Goal: Complete Application Form: Complete application form

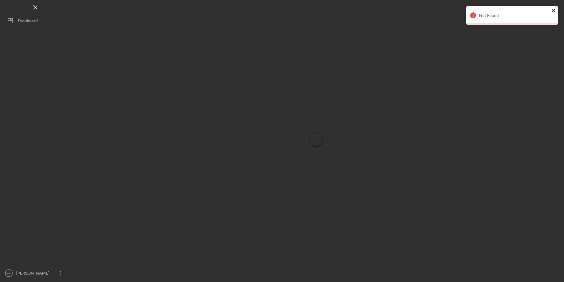
click at [555, 11] on icon "close" at bounding box center [554, 10] width 4 height 5
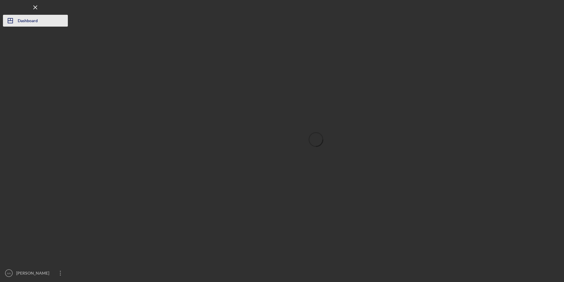
click at [14, 22] on icon "Icon/Dashboard" at bounding box center [10, 20] width 15 height 15
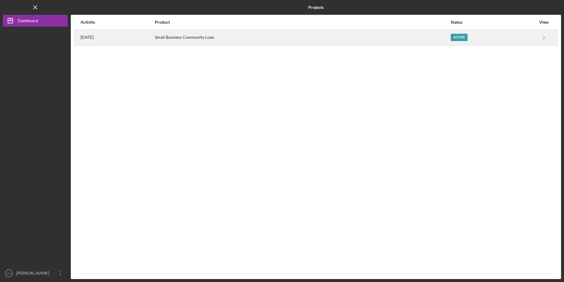
click at [154, 40] on div "[DATE]" at bounding box center [118, 37] width 74 height 15
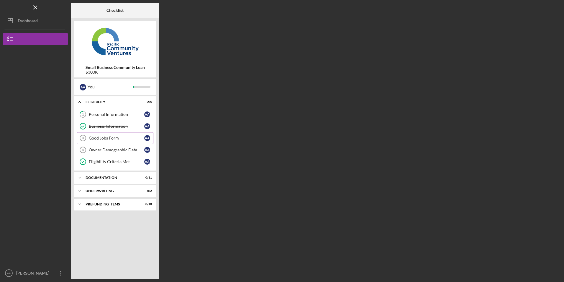
click at [101, 133] on link "Good Jobs Form 3 Good Jobs Form A A" at bounding box center [115, 138] width 77 height 12
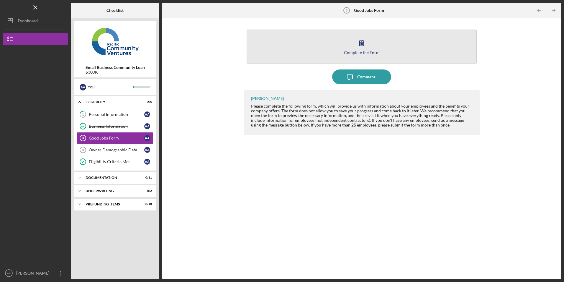
click at [334, 43] on button "Complete the Form Form" at bounding box center [362, 47] width 230 height 34
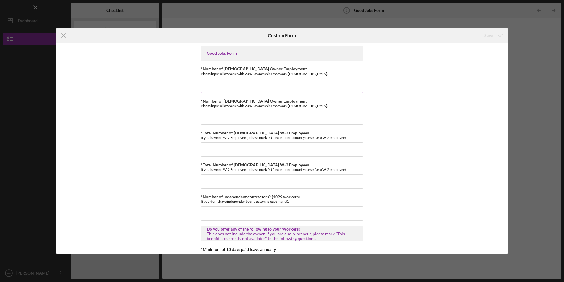
click at [291, 88] on input "*Number of [DEMOGRAPHIC_DATA] Owner Employment" at bounding box center [282, 86] width 162 height 14
click at [213, 82] on input "*Number of [DEMOGRAPHIC_DATA] Owner Employment" at bounding box center [282, 86] width 162 height 14
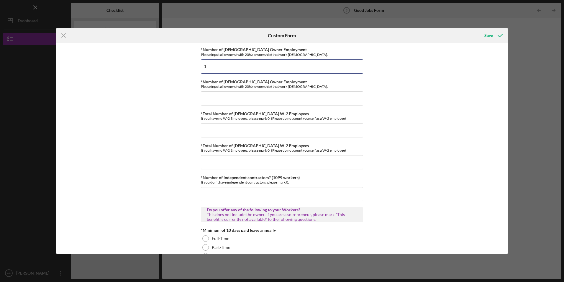
scroll to position [30, 0]
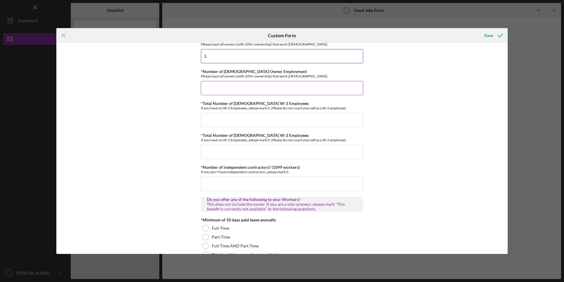
type input "1"
click at [226, 90] on input "*Number of [DEMOGRAPHIC_DATA] Owner Employment" at bounding box center [282, 88] width 162 height 14
type input "0"
click at [227, 122] on input "*Total Number of [DEMOGRAPHIC_DATA] W-2 Employees" at bounding box center [282, 120] width 162 height 14
type input "2"
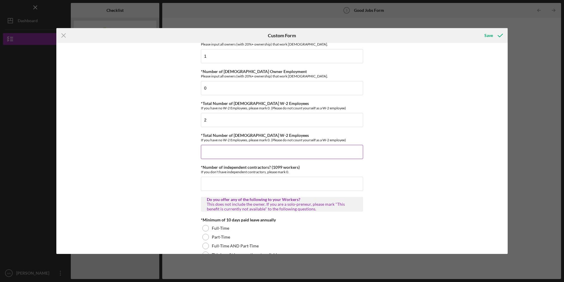
click at [239, 144] on div "*Total Number of [DEMOGRAPHIC_DATA] W-2 Employees If you have no W-2 Employees,…" at bounding box center [282, 146] width 162 height 26
click at [239, 145] on input "*Total Number of [DEMOGRAPHIC_DATA] W-2 Employees" at bounding box center [282, 152] width 162 height 14
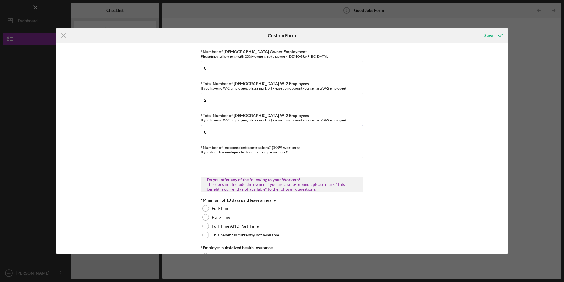
scroll to position [89, 0]
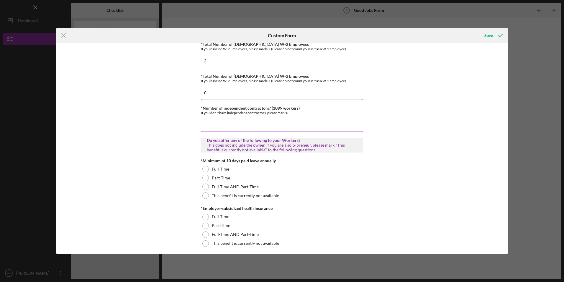
type input "0"
click at [215, 123] on input "*Number of independent contractors? (1099 workers)" at bounding box center [282, 124] width 162 height 14
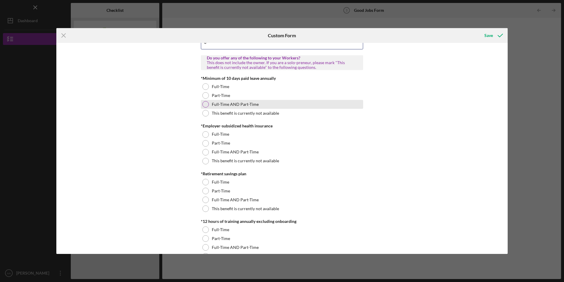
scroll to position [177, 0]
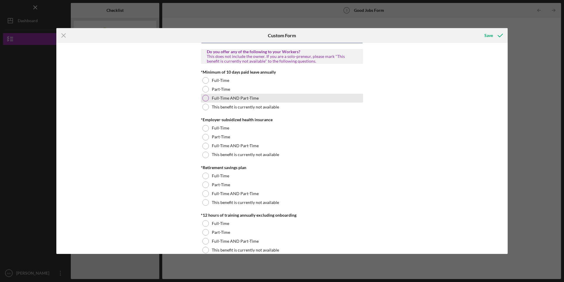
type input "0"
click at [205, 97] on div at bounding box center [205, 98] width 6 height 6
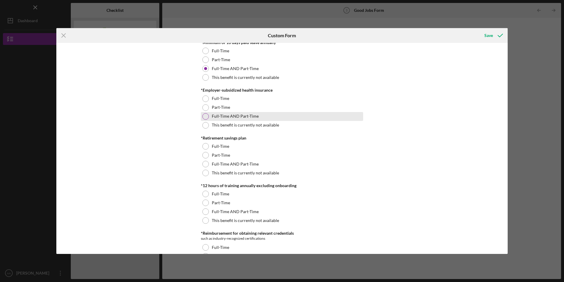
click at [204, 117] on div at bounding box center [205, 116] width 6 height 6
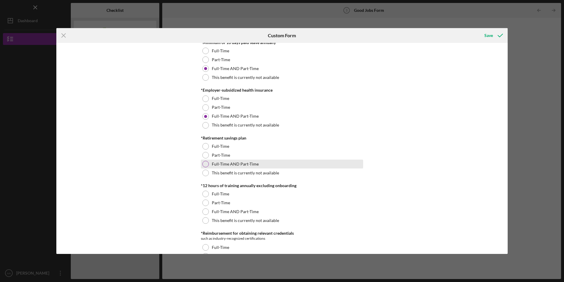
click at [205, 163] on div at bounding box center [205, 164] width 6 height 6
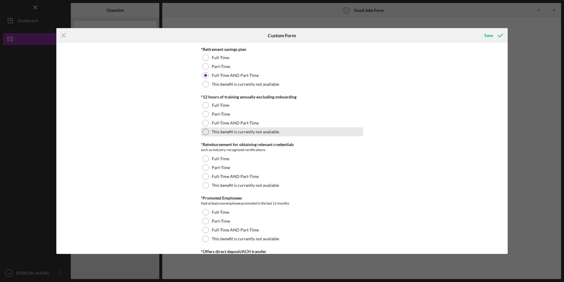
click at [205, 131] on div at bounding box center [205, 131] width 6 height 6
click at [205, 126] on div "Full-Time AND Part-Time" at bounding box center [282, 122] width 162 height 9
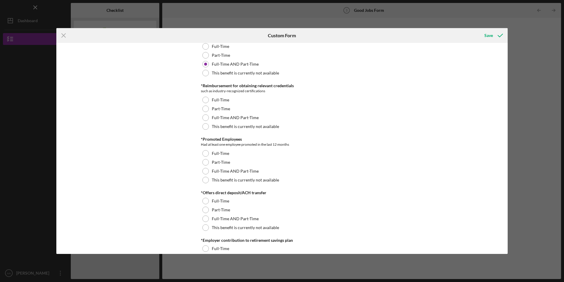
scroll to position [354, 0]
click at [202, 117] on div at bounding box center [205, 117] width 6 height 6
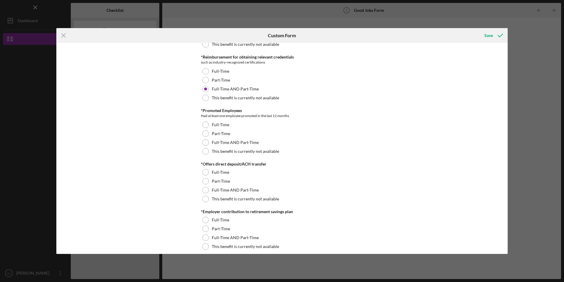
scroll to position [443, 0]
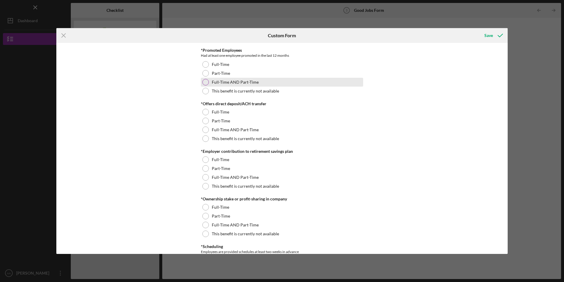
click at [205, 81] on div at bounding box center [205, 82] width 6 height 6
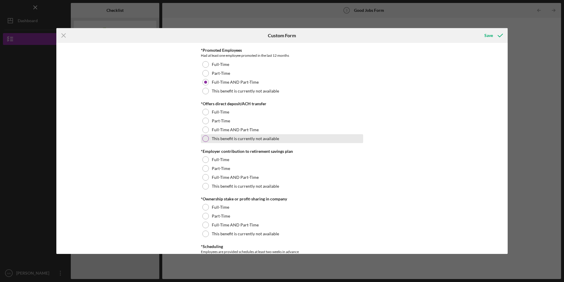
click at [205, 137] on div at bounding box center [205, 138] width 6 height 6
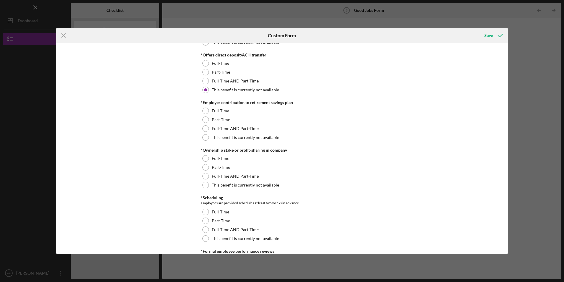
scroll to position [502, 0]
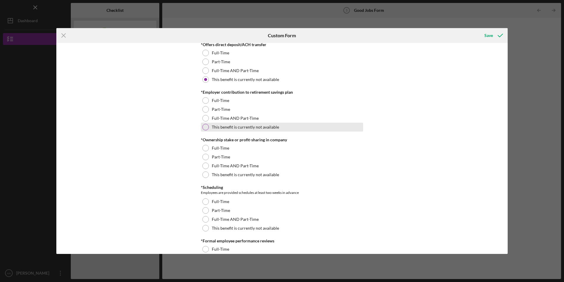
click at [207, 126] on div at bounding box center [205, 127] width 6 height 6
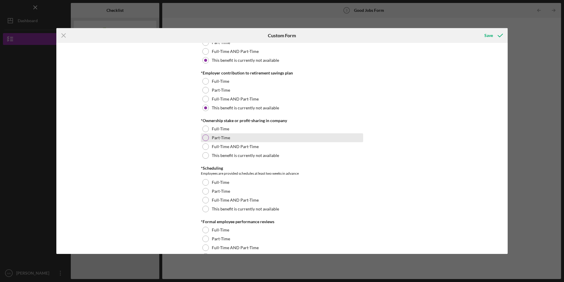
scroll to position [531, 0]
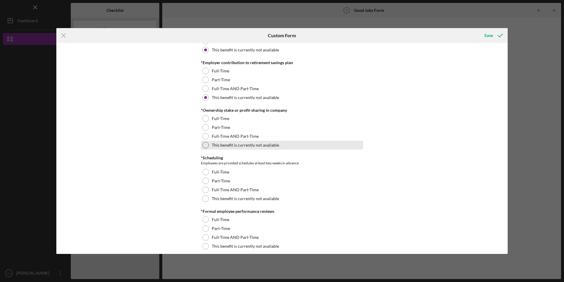
click at [204, 143] on div at bounding box center [205, 145] width 6 height 6
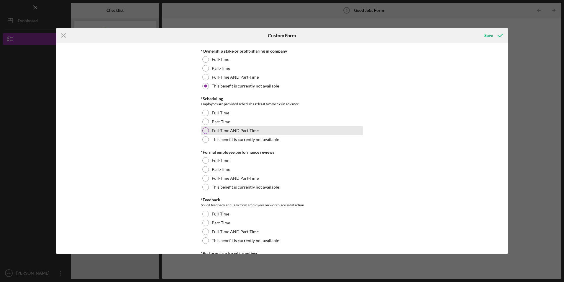
click at [204, 130] on div at bounding box center [205, 130] width 6 height 6
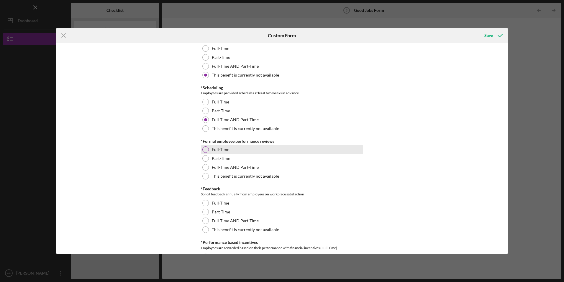
scroll to position [620, 0]
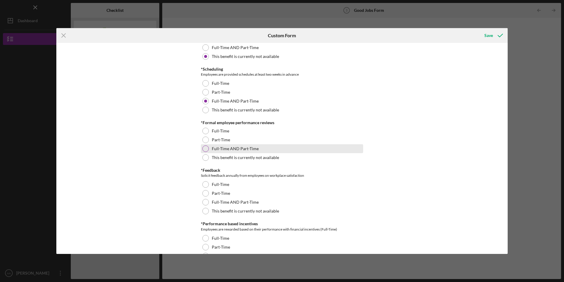
click at [206, 147] on div at bounding box center [205, 148] width 6 height 6
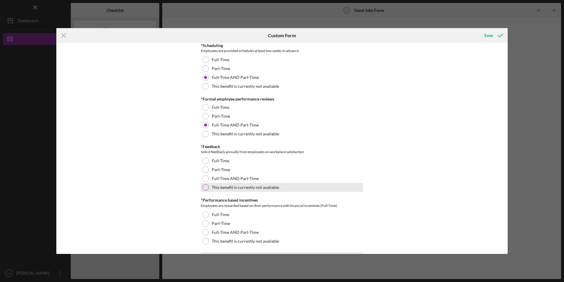
scroll to position [679, 0]
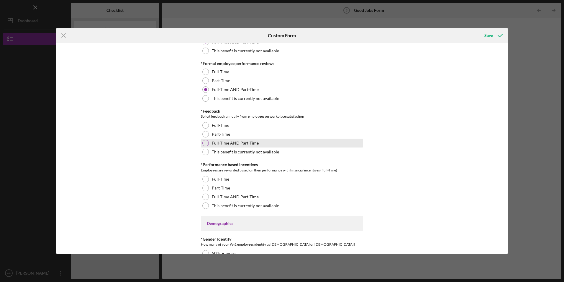
click at [205, 143] on div at bounding box center [205, 143] width 6 height 6
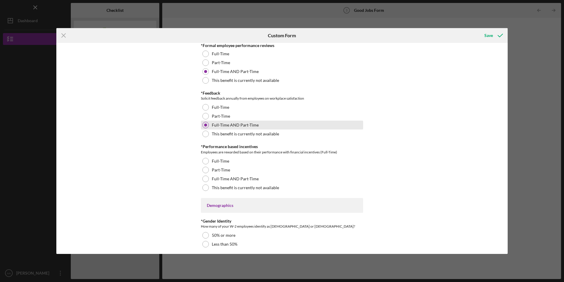
scroll to position [738, 0]
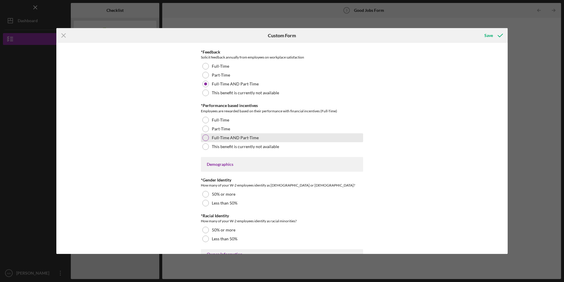
click at [205, 137] on div at bounding box center [205, 137] width 6 height 6
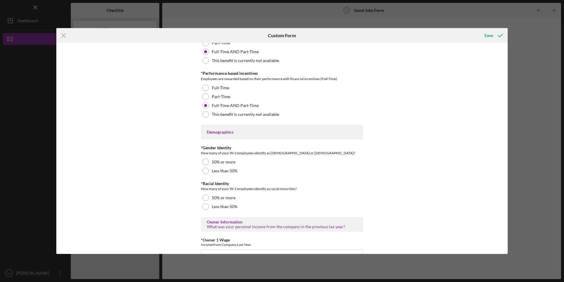
scroll to position [826, 0]
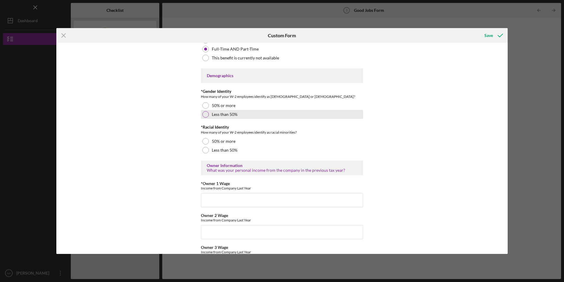
click at [205, 114] on div at bounding box center [205, 114] width 6 height 6
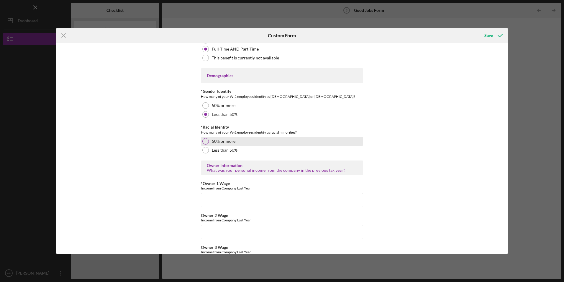
click at [203, 140] on div at bounding box center [205, 141] width 6 height 6
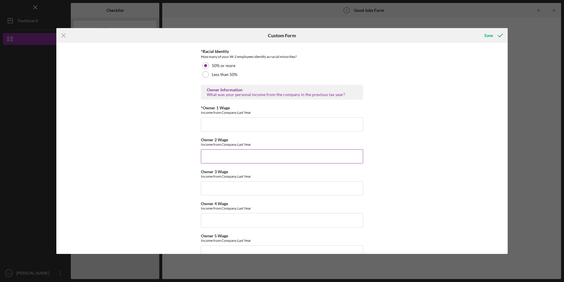
scroll to position [915, 0]
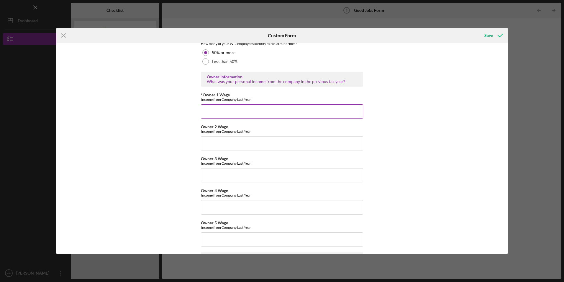
click at [229, 115] on input "*Owner 1 Wage" at bounding box center [282, 111] width 162 height 14
type input "198000"
click at [457, 54] on div "Good Jobs Form *Number of [DEMOGRAPHIC_DATA] Owner Employment Please input all …" at bounding box center [282, 148] width 452 height 210
click at [491, 34] on div "Save" at bounding box center [489, 36] width 9 height 12
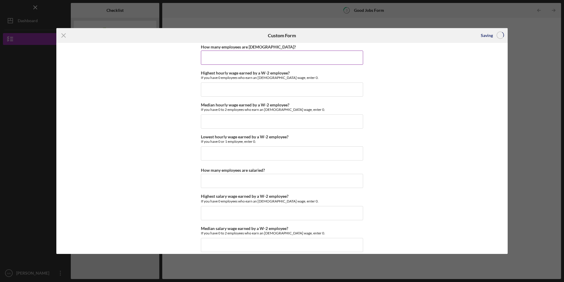
scroll to position [1092, 0]
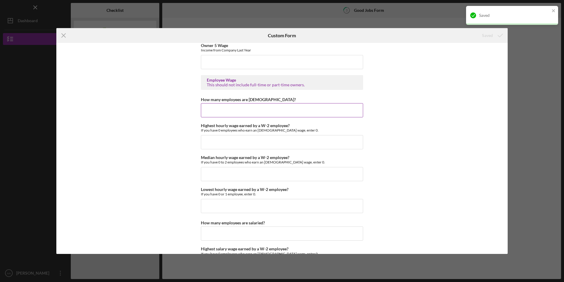
click at [243, 111] on input "How many employees are [DEMOGRAPHIC_DATA]?" at bounding box center [282, 110] width 162 height 14
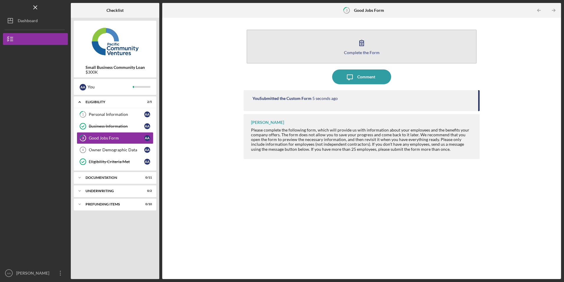
click at [328, 55] on button "Complete the Form Form" at bounding box center [362, 47] width 230 height 34
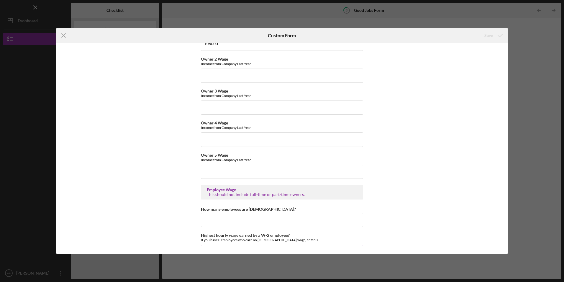
scroll to position [1062, 0]
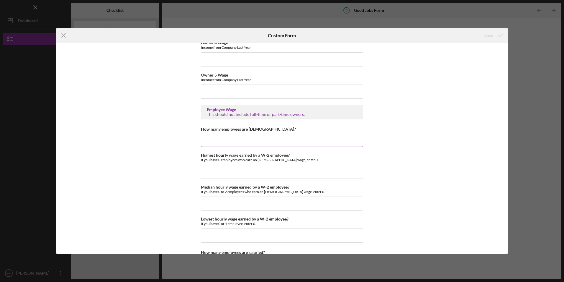
click at [239, 137] on input "How many employees are [DEMOGRAPHIC_DATA]?" at bounding box center [282, 140] width 162 height 14
type input "2"
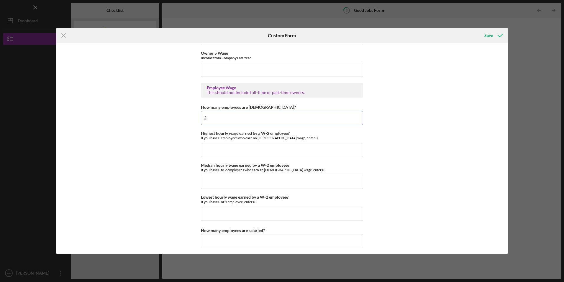
scroll to position [1121, 0]
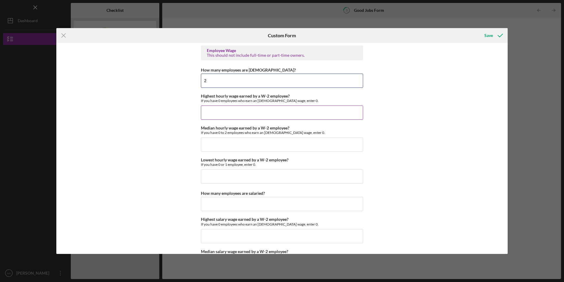
type input "2"
click at [203, 115] on input "Highest hourly wage earned by a W-2 employee?" at bounding box center [282, 112] width 162 height 14
click at [205, 144] on input "Median hourly wage earned by a W-2 employee?" at bounding box center [282, 144] width 162 height 14
click at [215, 112] on input "$25" at bounding box center [282, 112] width 162 height 14
type input "$2"
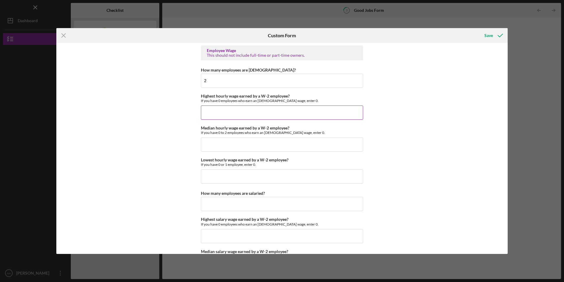
type input "$3"
type input "$40"
click at [204, 144] on input "Median hourly wage earned by a W-2 employee?" at bounding box center [282, 144] width 162 height 14
type input "$30"
click at [215, 173] on input "Lowest hourly wage earned by a W-2 employee?" at bounding box center [282, 176] width 162 height 14
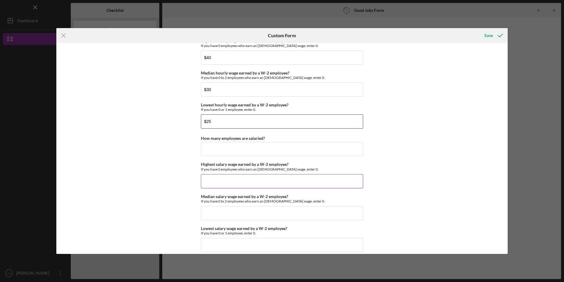
scroll to position [1180, 0]
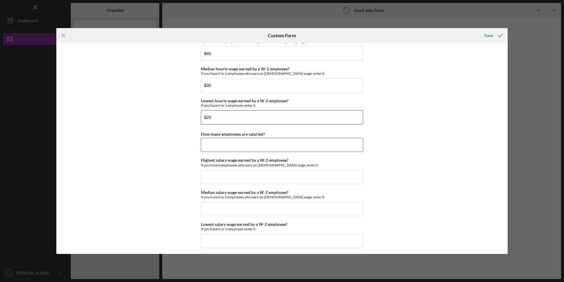
type input "$25"
click at [218, 149] on input "How many employees are salaried?" at bounding box center [282, 145] width 162 height 14
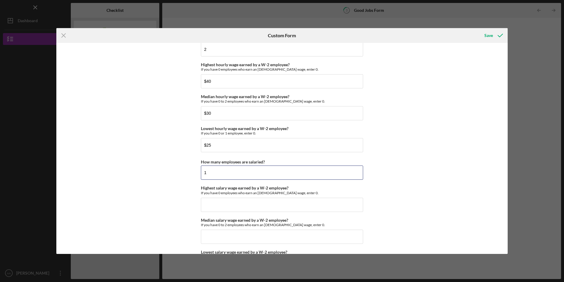
scroll to position [1121, 0]
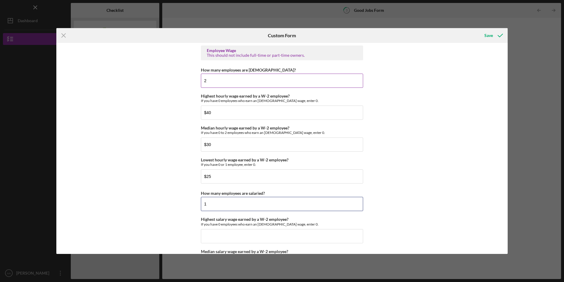
type input "1"
click at [212, 84] on input "2" at bounding box center [282, 80] width 162 height 14
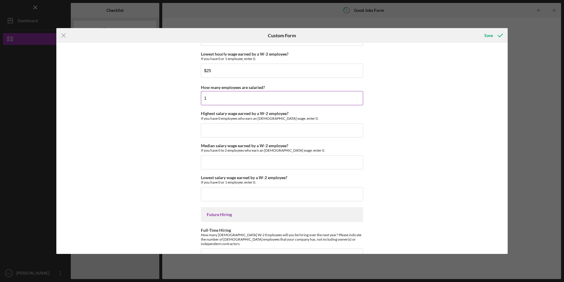
scroll to position [1269, 0]
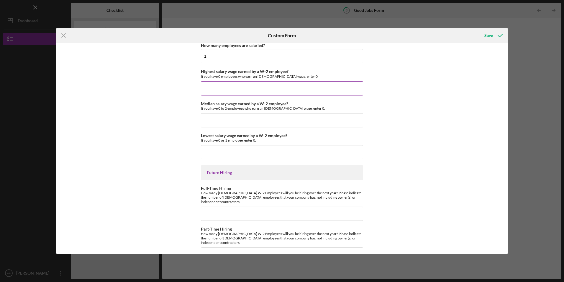
type input "1"
click at [213, 89] on input "Highest salary wage earned by a W-2 employee?" at bounding box center [282, 88] width 162 height 14
type input "$6,000"
click at [226, 122] on input "Median salary wage earned by a W-2 employee?" at bounding box center [282, 120] width 162 height 14
type input "$4,000"
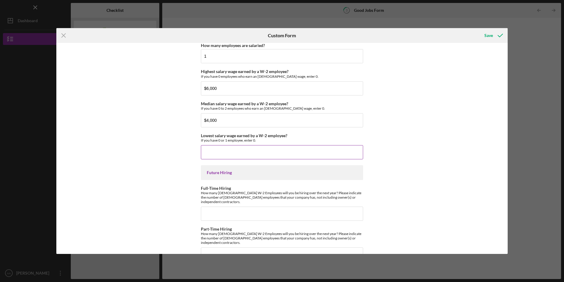
click at [226, 151] on input "Lowest salary wage earned by a W-2 employee?" at bounding box center [282, 152] width 162 height 14
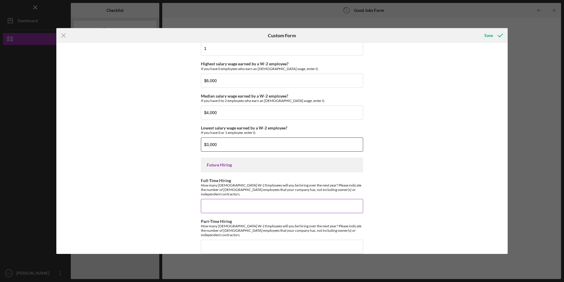
type input "$3,000"
click at [231, 199] on input "Full-Time Hiring" at bounding box center [282, 206] width 162 height 14
type input "3"
type input "5"
type input "3"
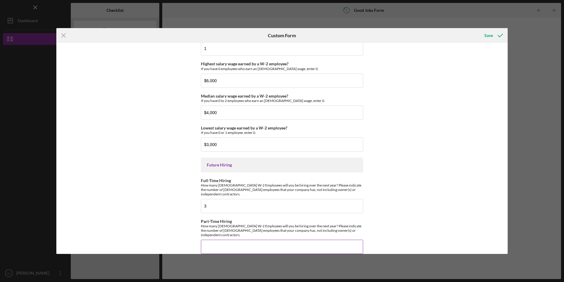
click at [204, 241] on input "Part-Time Hiring" at bounding box center [282, 246] width 162 height 14
type input "2"
click at [490, 35] on div "Save" at bounding box center [489, 36] width 9 height 12
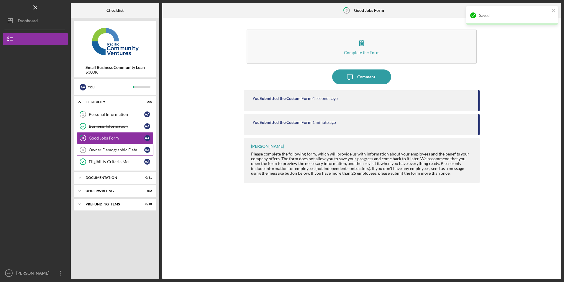
click at [114, 149] on div "Owner Demographic Data" at bounding box center [116, 149] width 55 height 5
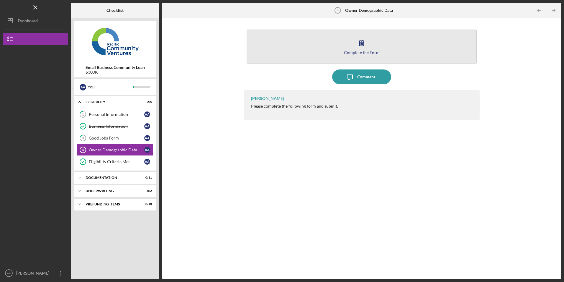
click at [283, 55] on button "Complete the Form Form" at bounding box center [362, 47] width 230 height 34
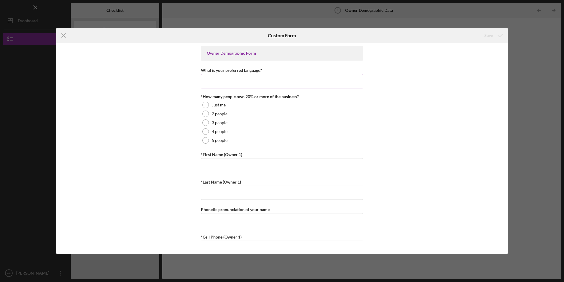
click at [213, 83] on input "What is your preferred language?" at bounding box center [282, 81] width 162 height 14
type input "English"
click at [203, 104] on div at bounding box center [205, 105] width 6 height 6
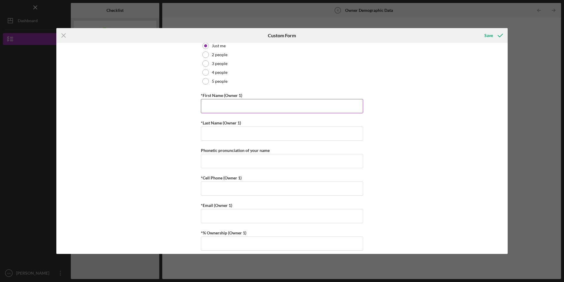
click at [218, 106] on input "*First Name (Owner 1)" at bounding box center [282, 106] width 162 height 14
type input "Alon"
type input "Assedou"
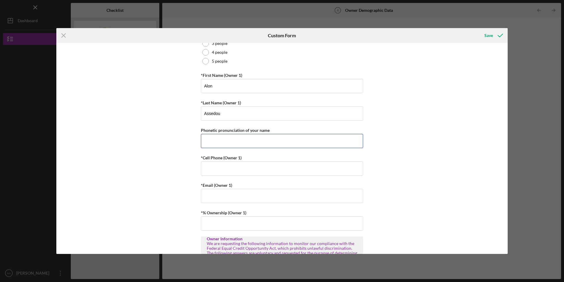
scroll to position [89, 0]
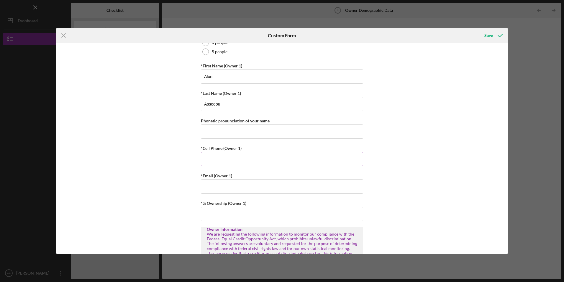
click at [217, 157] on input "*Cell Phone (Owner 1)" at bounding box center [282, 159] width 162 height 14
type input "[PHONE_NUMBER]"
type input "[EMAIL_ADDRESS][DOMAIN_NAME]"
click at [255, 212] on input "*% Ownership (Owner 1)" at bounding box center [282, 214] width 162 height 14
type input "100.00000%"
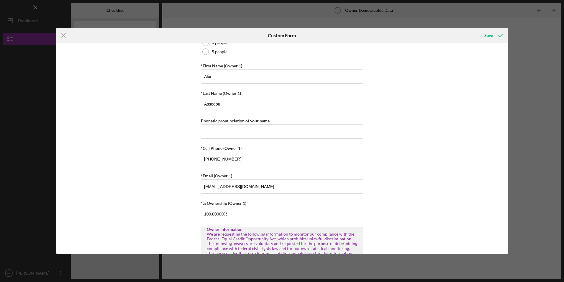
click at [455, 159] on div "Owner Demographic Form What is your preferred language? English *How many peopl…" at bounding box center [282, 148] width 452 height 210
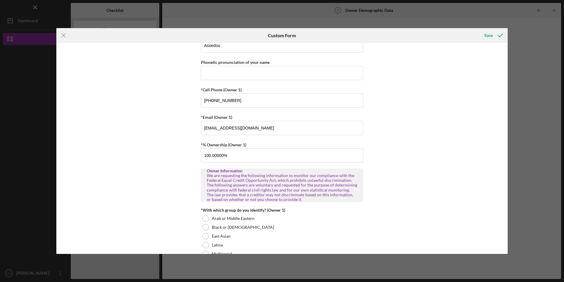
scroll to position [236, 0]
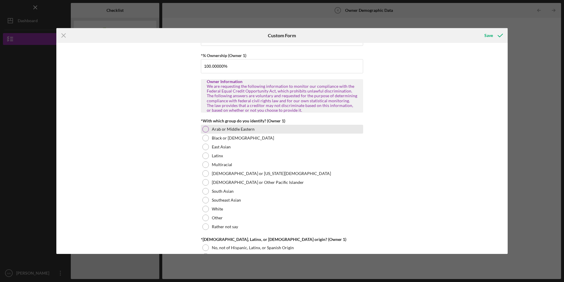
click at [204, 128] on div at bounding box center [205, 129] width 6 height 6
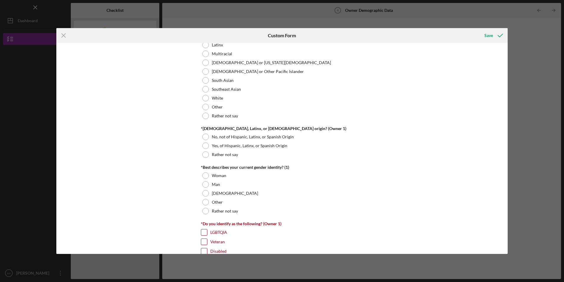
scroll to position [354, 0]
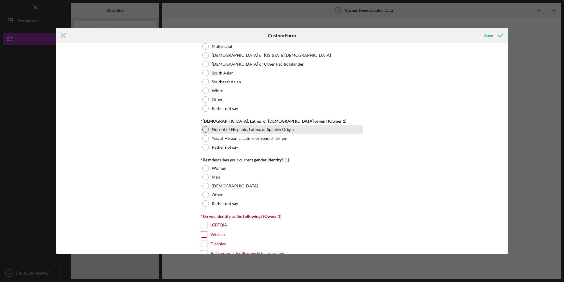
click at [204, 127] on div at bounding box center [205, 129] width 6 height 6
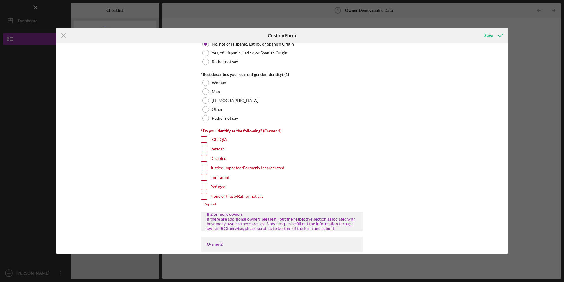
scroll to position [443, 0]
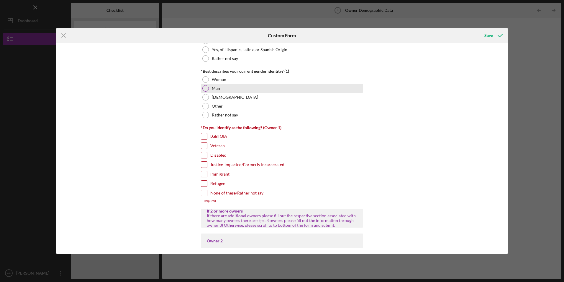
click at [205, 86] on div at bounding box center [205, 88] width 6 height 6
click at [205, 174] on input "Immigrant" at bounding box center [204, 174] width 6 height 6
checkbox input "true"
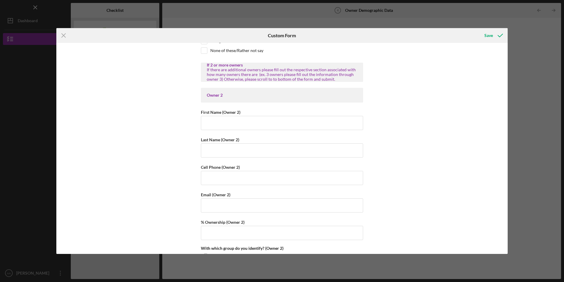
scroll to position [590, 0]
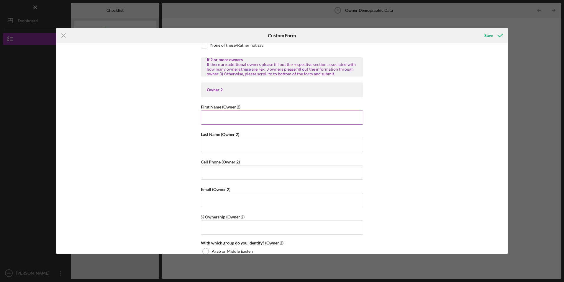
click at [224, 119] on input "First Name (Owner 2)" at bounding box center [282, 117] width 162 height 14
type input "Alon"
type input "Assedou"
type input "[PHONE_NUMBER]"
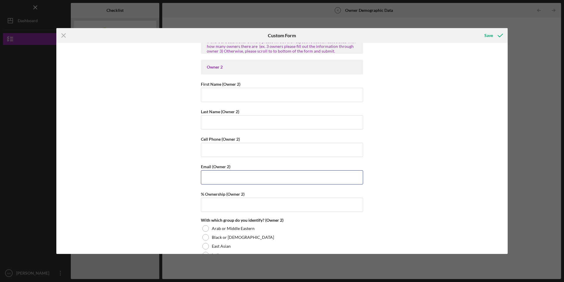
scroll to position [531, 0]
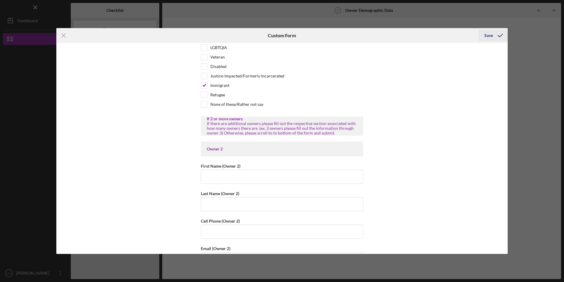
click at [488, 36] on div "Save" at bounding box center [489, 36] width 9 height 12
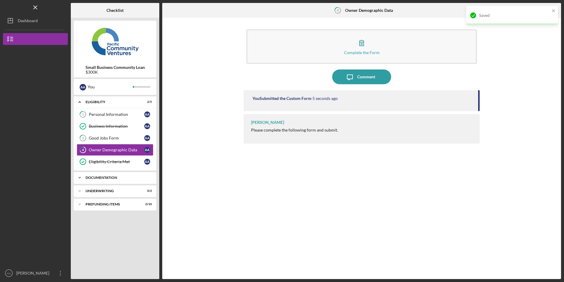
click at [117, 174] on div "Icon/Expander Documentation 0 / 11" at bounding box center [115, 177] width 83 height 12
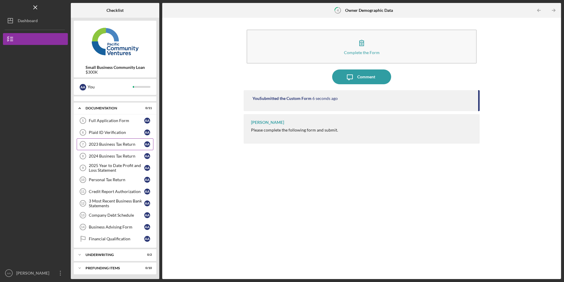
scroll to position [71, 0]
click at [111, 121] on div "Full Application Form" at bounding box center [116, 119] width 55 height 5
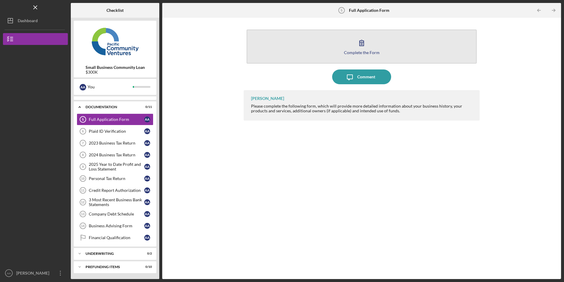
click at [316, 55] on button "Complete the Form Form" at bounding box center [362, 47] width 230 height 34
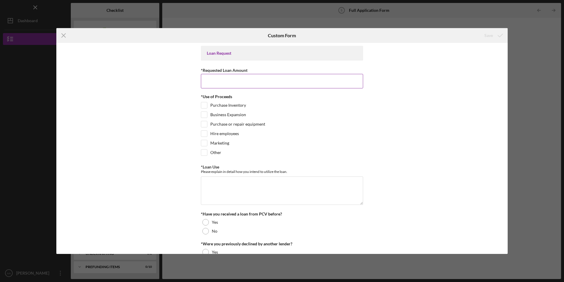
click at [228, 84] on input "*Requested Loan Amount" at bounding box center [282, 81] width 162 height 14
click at [62, 35] on icon "Icon/Menu Close" at bounding box center [63, 35] width 15 height 15
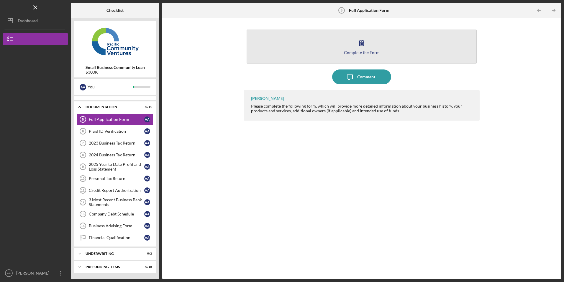
click at [319, 56] on button "Complete the Form Form" at bounding box center [362, 47] width 230 height 34
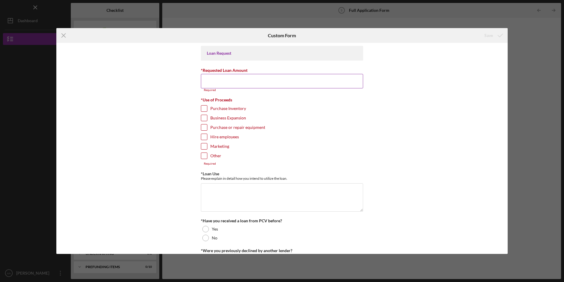
click at [271, 82] on input "*Requested Loan Amount" at bounding box center [282, 81] width 162 height 14
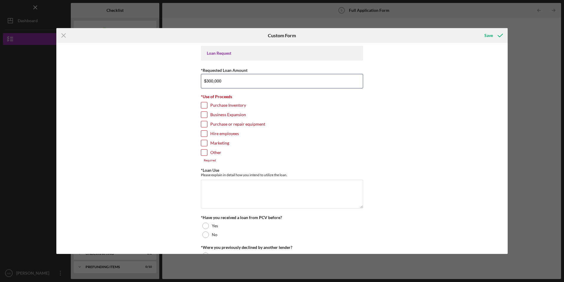
type input "$300,000"
click at [203, 104] on input "Purchase Inventory" at bounding box center [204, 105] width 6 height 6
checkbox input "true"
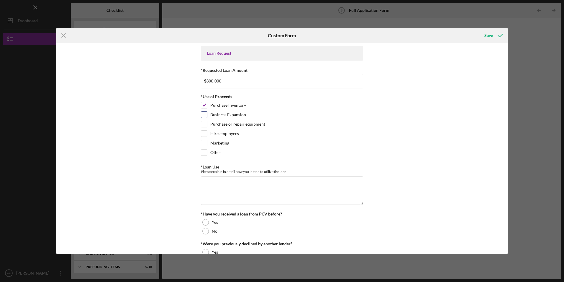
click at [204, 116] on input "Business Expansion" at bounding box center [204, 115] width 6 height 6
checkbox input "true"
click at [201, 124] on input "Purchase or repair equipment" at bounding box center [204, 124] width 6 height 6
click at [204, 122] on input "Purchase or repair equipment" at bounding box center [204, 124] width 6 height 6
checkbox input "false"
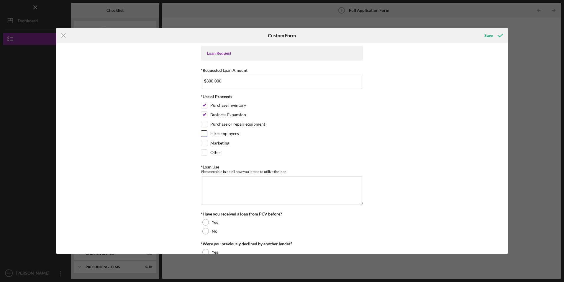
click at [201, 133] on input "Hire employees" at bounding box center [204, 133] width 6 height 6
checkbox input "true"
click at [203, 141] on input "Marketing" at bounding box center [204, 143] width 6 height 6
checkbox input "true"
click at [202, 124] on input "Purchase or repair equipment" at bounding box center [204, 124] width 6 height 6
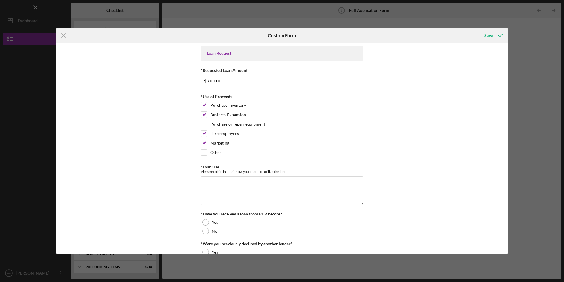
checkbox input "true"
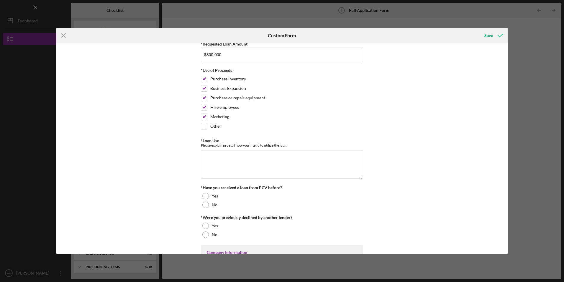
scroll to position [89, 0]
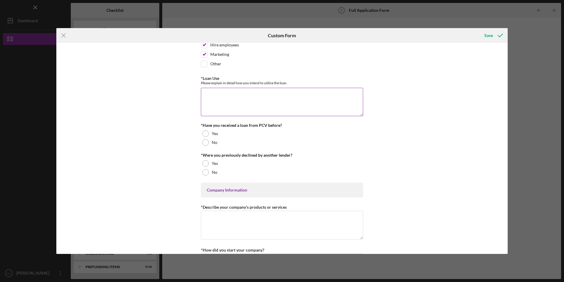
click at [230, 111] on textarea "*Loan Use" at bounding box center [282, 102] width 162 height 28
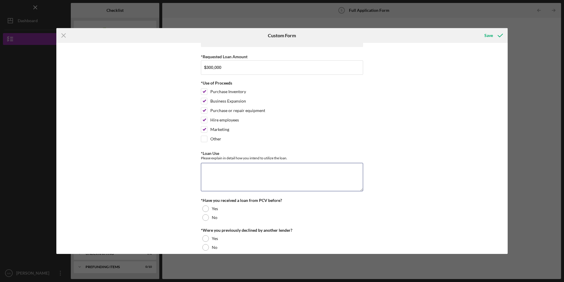
scroll to position [0, 0]
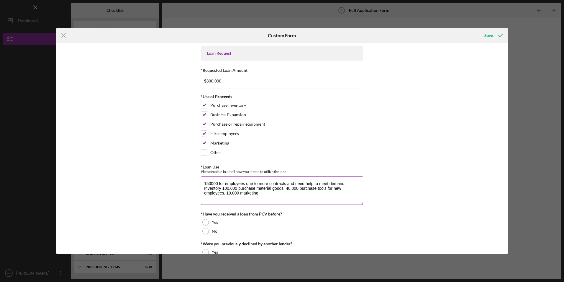
click at [226, 188] on textarea "150000 for employees due to more contracts and need help to meet demand, Invent…" at bounding box center [282, 190] width 162 height 28
click at [287, 187] on textarea "150000 for employees due to more contracts and need help to meet demand, Invent…" at bounding box center [282, 190] width 162 height 28
click at [225, 188] on textarea "150000 for employees due to more contracts and need help to meet demand, Invent…" at bounding box center [282, 190] width 162 height 28
click at [286, 189] on textarea "150000 for employees due to more contracts and need help to meet demand, Invent…" at bounding box center [282, 190] width 162 height 28
click at [299, 197] on textarea "150000 for employees due to more contracts and need help to meet demand, Invent…" at bounding box center [282, 190] width 162 height 28
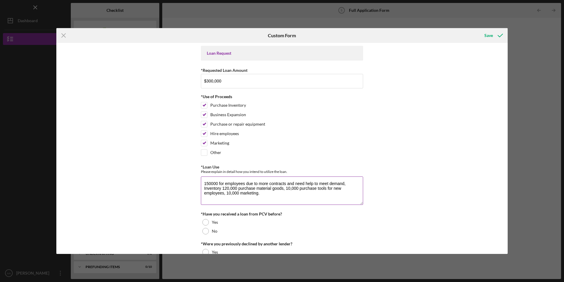
click at [226, 189] on textarea "150000 for employees due to more contracts and need help to meet demand, Invent…" at bounding box center [282, 190] width 162 height 28
click at [269, 199] on textarea "150000 for employees due to more contracts and need help to meet demand, Invent…" at bounding box center [282, 190] width 162 height 28
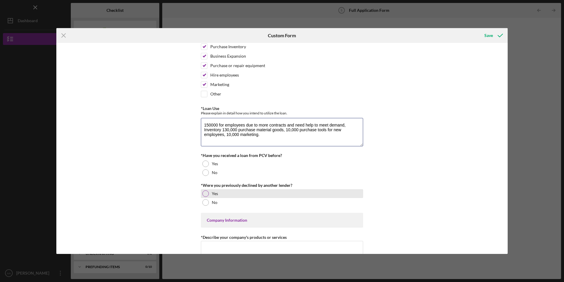
scroll to position [59, 0]
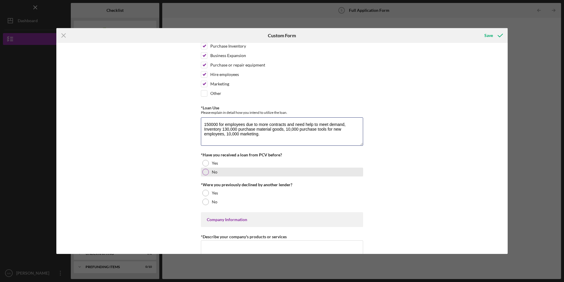
type textarea "150000 for employees due to more contracts and need help to meet demand, Invent…"
click at [205, 169] on div at bounding box center [205, 172] width 6 height 6
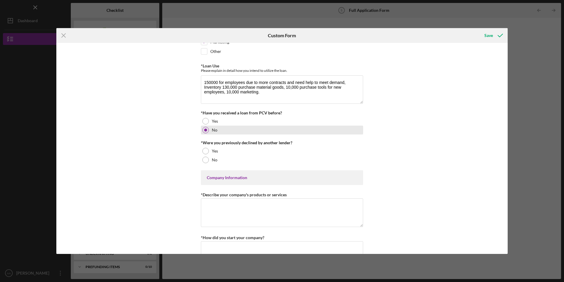
scroll to position [118, 0]
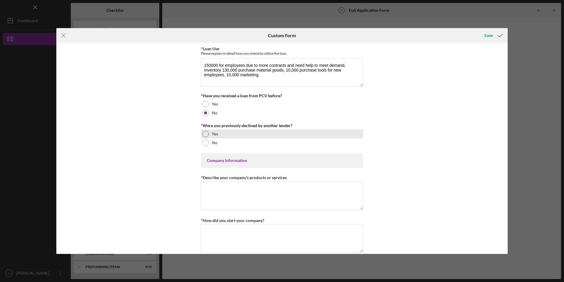
click at [205, 135] on div at bounding box center [205, 133] width 6 height 6
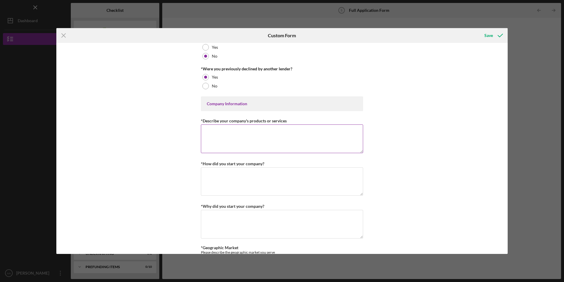
scroll to position [177, 0]
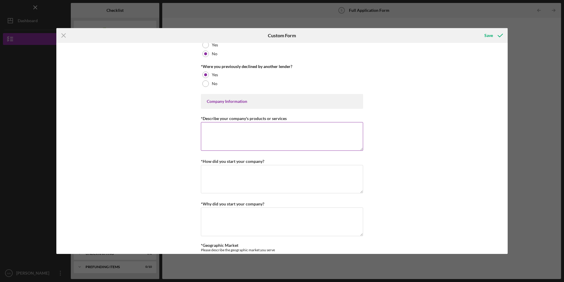
click at [231, 137] on textarea "*Describe your company's products or services" at bounding box center [282, 136] width 162 height 28
type textarea "W"
type textarea "w"
click at [312, 129] on textarea "We are a contracting company that focuses on customizing kitchen's" at bounding box center [282, 136] width 162 height 28
click at [353, 125] on textarea "We are a contracting company that focuses on customizing interior kitchen's" at bounding box center [282, 136] width 162 height 28
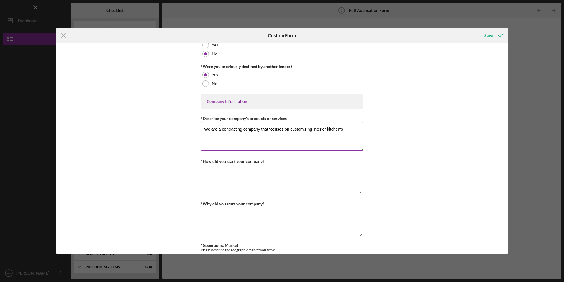
click at [326, 130] on textarea "We are a contracting company that focuses on customizing interior kitchen's" at bounding box center [282, 136] width 162 height 28
click at [357, 130] on textarea "We are a contracting company that focuses on customizing interior high in kitch…" at bounding box center [282, 136] width 162 height 28
type textarea "We are a contracting company that focuses on customizing interior high in kitch…"
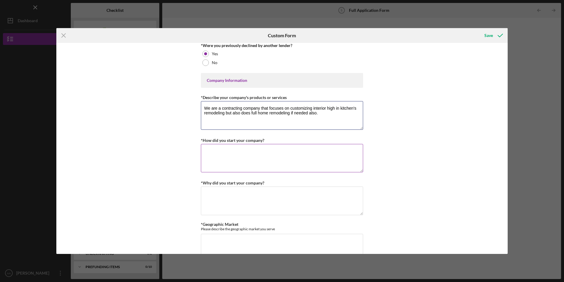
scroll to position [207, 0]
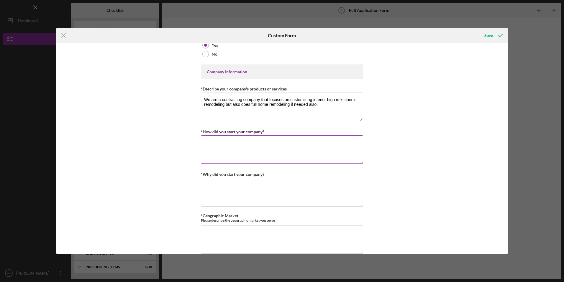
click at [255, 152] on textarea "*How did you start your company?" at bounding box center [282, 149] width 162 height 28
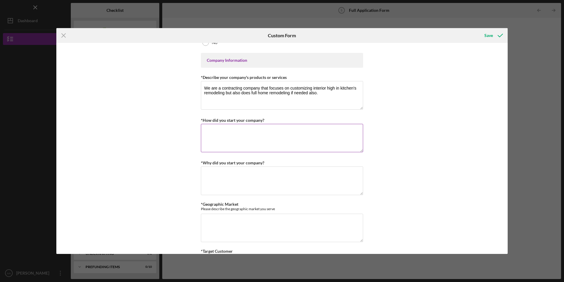
scroll to position [236, 0]
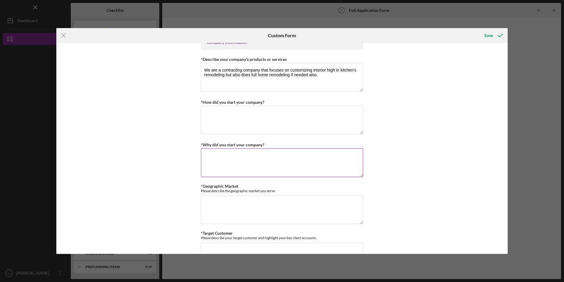
click at [254, 163] on textarea "*Why did you start your company?" at bounding box center [282, 162] width 162 height 28
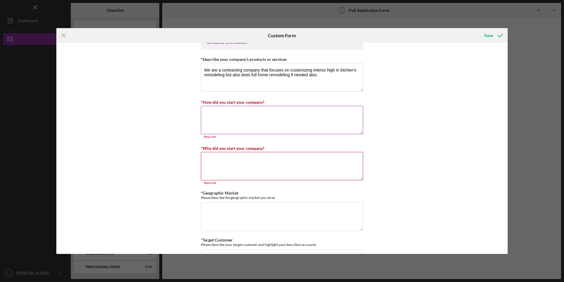
click at [251, 115] on textarea "*How did you start your company?" at bounding box center [282, 120] width 162 height 28
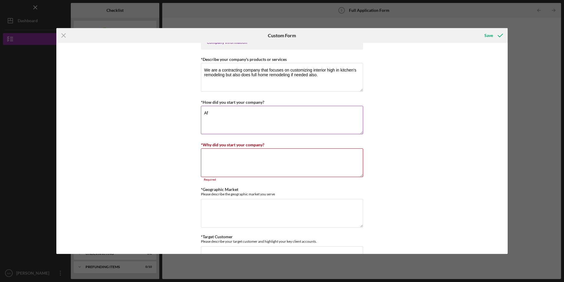
type textarea "A"
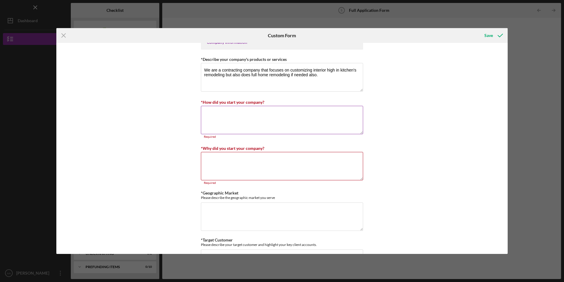
paste textarea "After over 10 years of hands-on experience in construction and project manageme…"
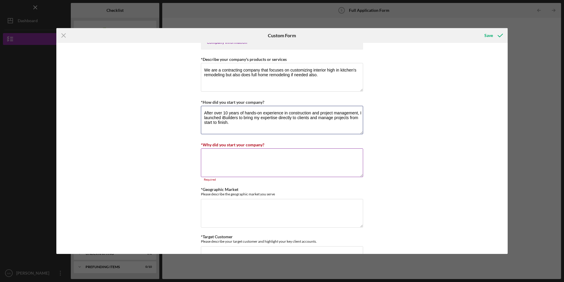
type textarea "After over 10 years of hands-on experience in construction and project manageme…"
click at [215, 166] on textarea "*Why did you start your company?" at bounding box center [282, 162] width 162 height 28
click at [234, 162] on textarea "*Why did you start your company?" at bounding box center [282, 162] width 162 height 28
paste textarea "I wanted the independence to run my own business, deliver higher-quality servic…"
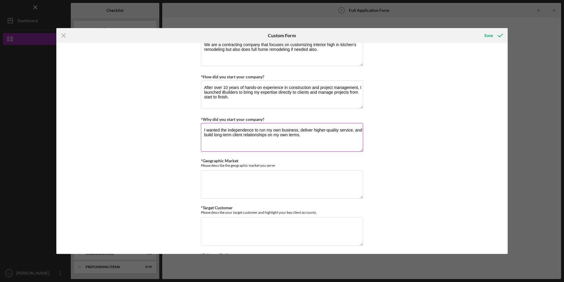
scroll to position [295, 0]
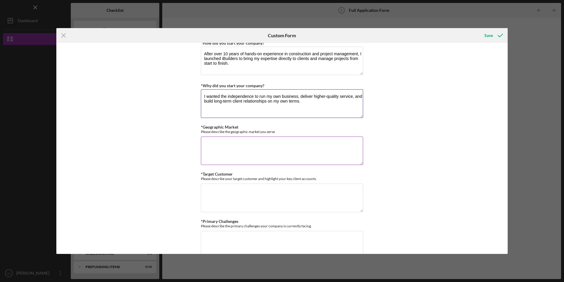
type textarea "I wanted the independence to run my own business, deliver higher-quality servic…"
click at [214, 151] on textarea "*Geographic Market" at bounding box center [282, 150] width 162 height 28
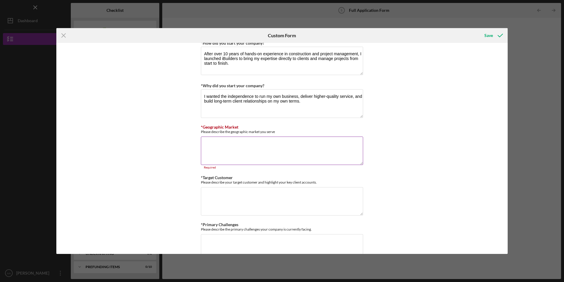
click at [230, 150] on textarea "*Geographic Market" at bounding box center [282, 150] width 162 height 28
paste textarea "We serve clients throughout the [GEOGRAPHIC_DATA]."
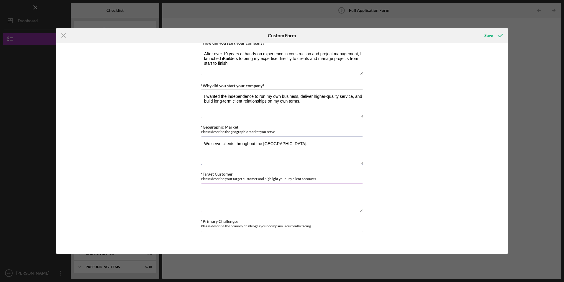
type textarea "We serve clients throughout the [GEOGRAPHIC_DATA]."
click at [208, 197] on textarea "*Target Customer" at bounding box center [282, 197] width 162 height 28
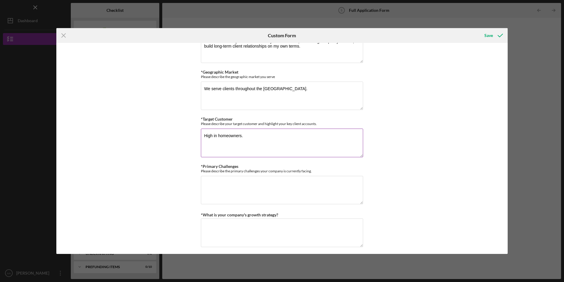
scroll to position [384, 0]
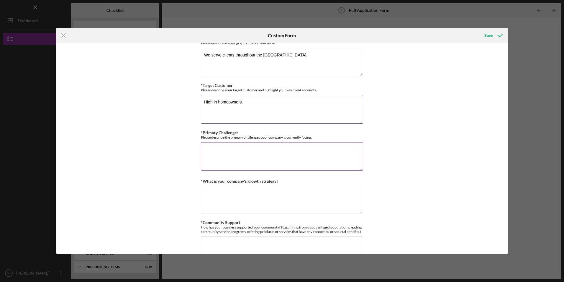
type textarea "High in homeowners."
click at [214, 150] on textarea "*Primary Challenges" at bounding box center [282, 156] width 162 height 28
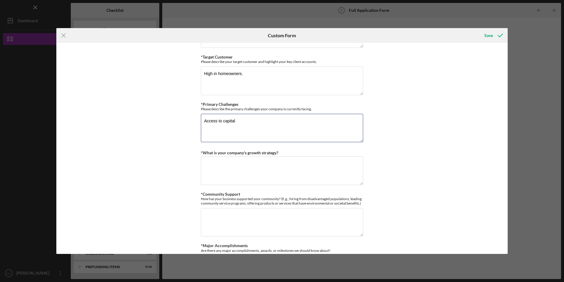
scroll to position [443, 0]
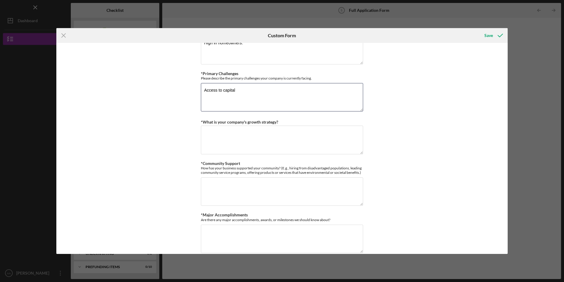
type textarea "Access to capital"
click at [231, 140] on textarea "*What is your company's growth strategy?" at bounding box center [282, 139] width 162 height 28
paste textarea "We plan to expand by hiring additional employees, sales staff, and a project ma…"
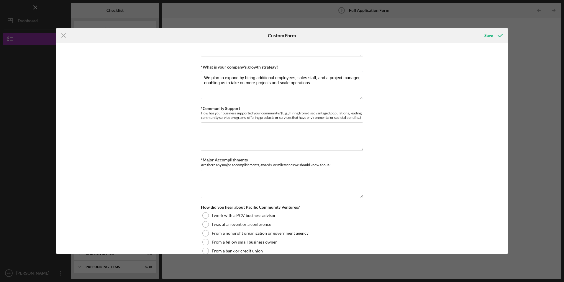
scroll to position [502, 0]
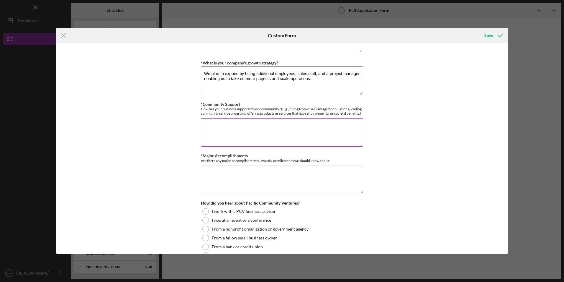
type textarea "We plan to expand by hiring additional employees, sales staff, and a project ma…"
click at [211, 133] on textarea "*Community Support" at bounding box center [282, 132] width 162 height 28
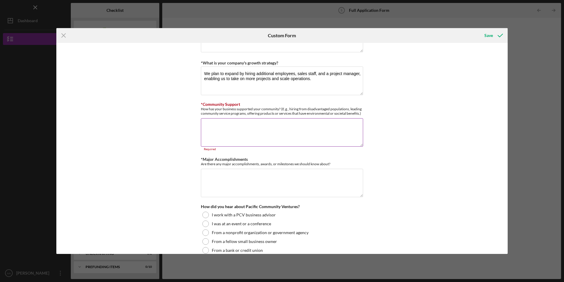
click at [223, 135] on textarea "*Community Support" at bounding box center [282, 132] width 162 height 28
paste textarea "We give back to the community by supporting local families through food-related…"
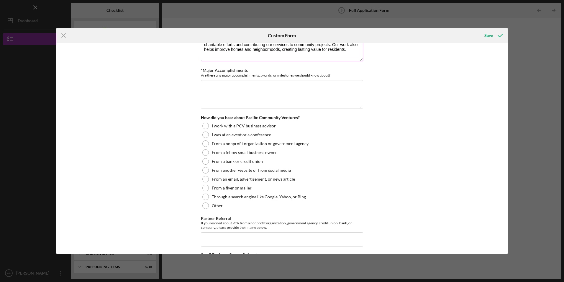
scroll to position [590, 0]
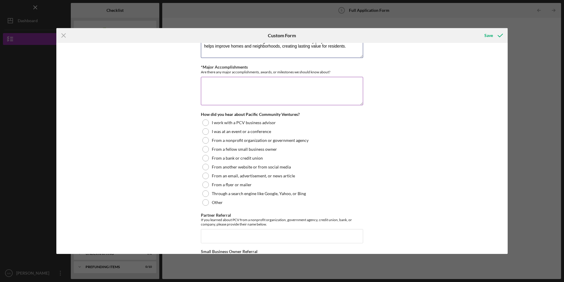
type textarea "We give back to the community by supporting local families through food-related…"
click at [221, 97] on textarea "*Major Accomplishments" at bounding box center [282, 91] width 162 height 28
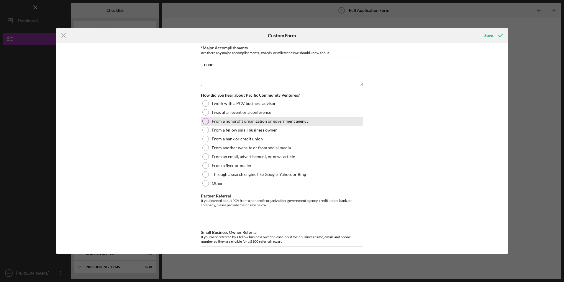
scroll to position [620, 0]
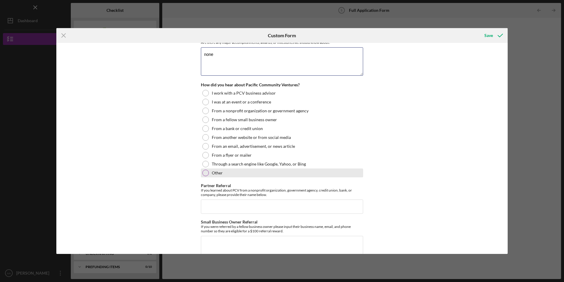
type textarea "none"
click at [203, 171] on div at bounding box center [205, 172] width 6 height 6
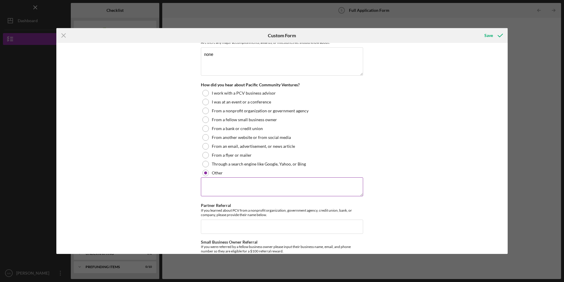
click at [235, 184] on textarea at bounding box center [282, 186] width 162 height 19
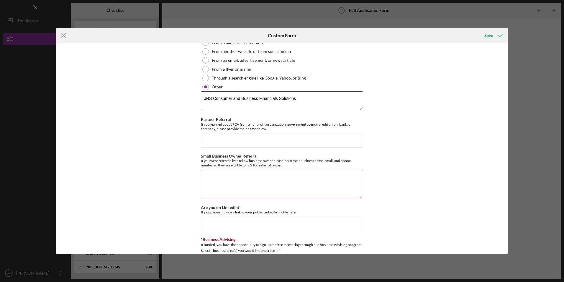
scroll to position [708, 0]
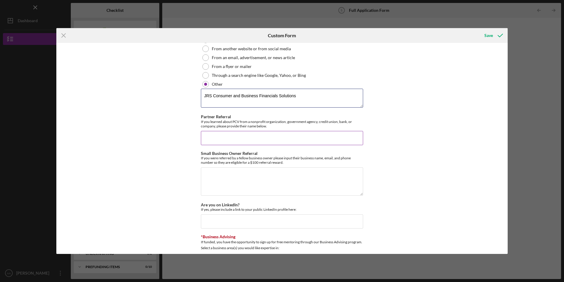
type textarea "JRS Consumer and Business Financials Solutions"
click at [243, 144] on input "Partner Referral" at bounding box center [282, 138] width 162 height 14
drag, startPoint x: 297, startPoint y: 96, endPoint x: 171, endPoint y: 83, distance: 126.1
click at [171, 83] on div "Loan Request *Requested Loan Amount $300,000 *Use of Proceeds Purchase Inventor…" at bounding box center [282, 148] width 452 height 210
click at [219, 138] on input "JR S" at bounding box center [282, 138] width 162 height 14
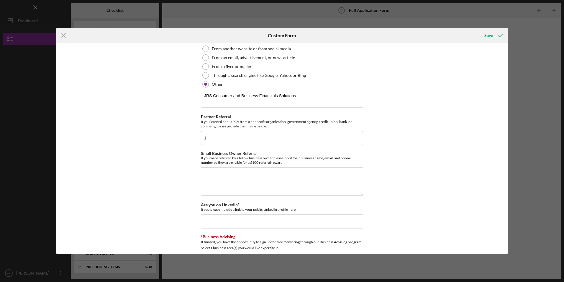
paste input "JRS Consumer and Business Financials Solutions"
type input "JJRS Consumer and Business Financials Solutions"
click at [234, 189] on textarea "Small Business Owner Referral" at bounding box center [282, 181] width 162 height 28
paste textarea "JRS Consumer and Business Financials Solutions"
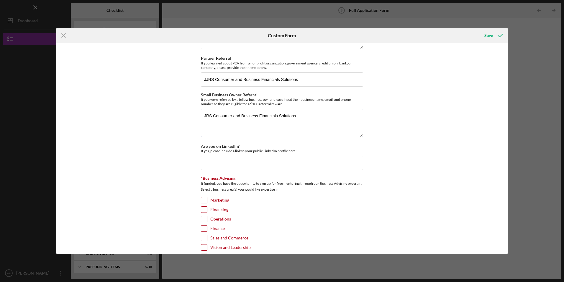
scroll to position [767, 0]
type textarea "JRS Consumer and Business Financials Solutions"
click at [223, 165] on input "Are you on LinkedIn?" at bounding box center [282, 162] width 162 height 14
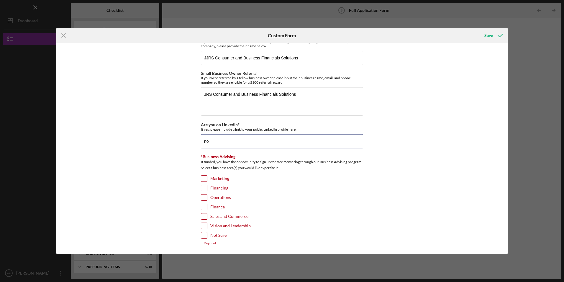
type input "no"
click at [202, 177] on input "Marketing" at bounding box center [204, 178] width 6 height 6
checkbox input "true"
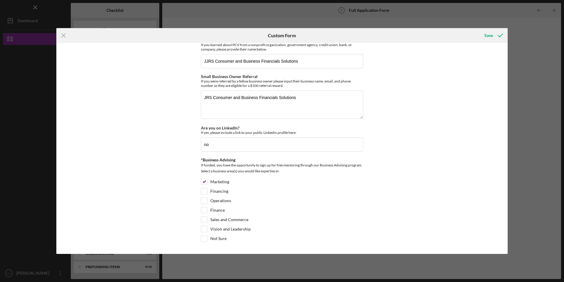
scroll to position [785, 0]
click at [487, 35] on div "Save" at bounding box center [489, 36] width 9 height 12
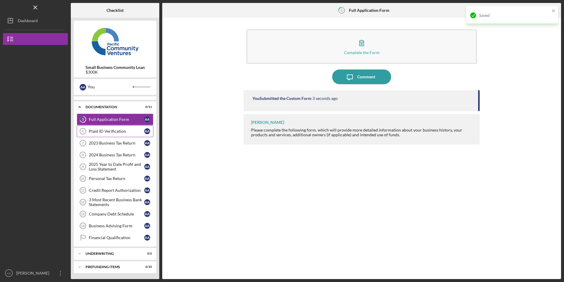
click at [101, 134] on link "Plaid ID Verification 6 Plaid ID Verification A A" at bounding box center [115, 131] width 77 height 12
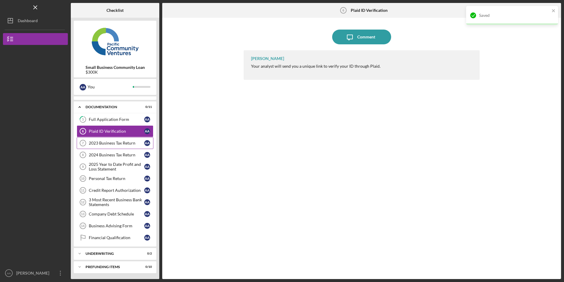
click at [105, 143] on div "2023 Business Tax Return" at bounding box center [116, 142] width 55 height 5
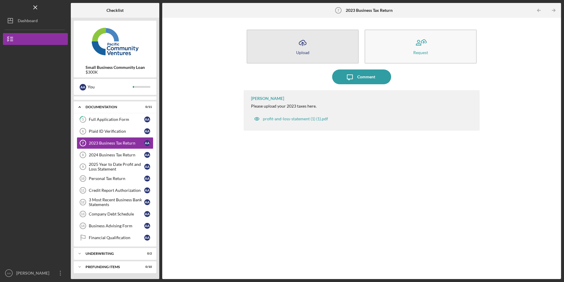
click at [289, 50] on button "Icon/Upload Upload" at bounding box center [303, 47] width 112 height 34
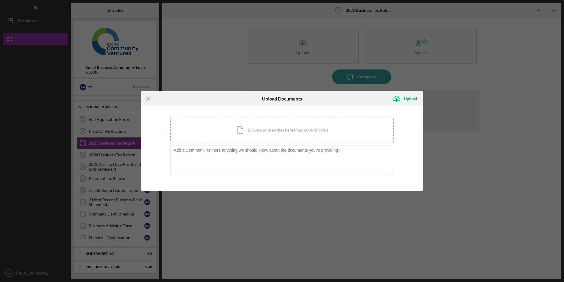
click at [252, 129] on div "Icon/Document Browse or drag files here (max 100MB total) Tap to choose files o…" at bounding box center [282, 130] width 223 height 24
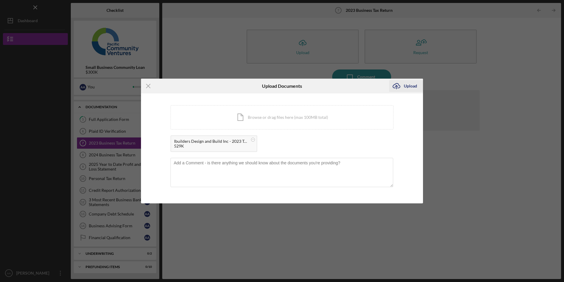
click at [407, 85] on div "Upload" at bounding box center [410, 86] width 13 height 12
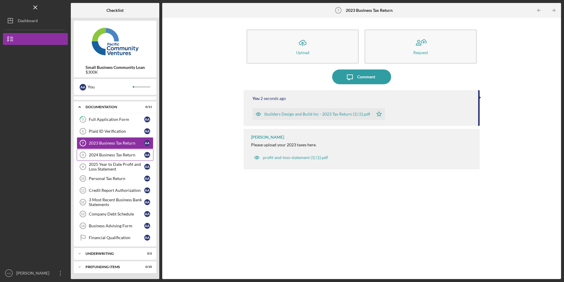
click at [126, 156] on div "2024 Business Tax Return" at bounding box center [116, 154] width 55 height 5
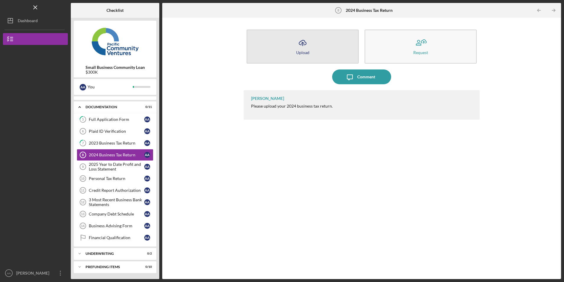
click at [274, 51] on button "Icon/Upload Upload" at bounding box center [303, 47] width 112 height 34
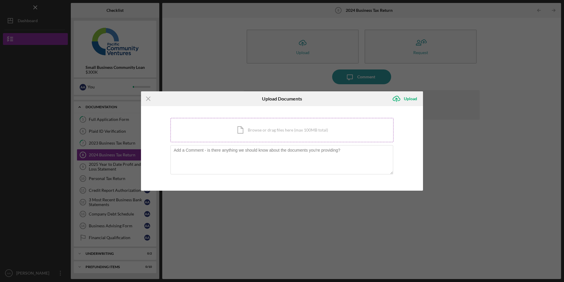
click at [257, 125] on div "Icon/Document Browse or drag files here (max 100MB total) Tap to choose files o…" at bounding box center [282, 130] width 223 height 24
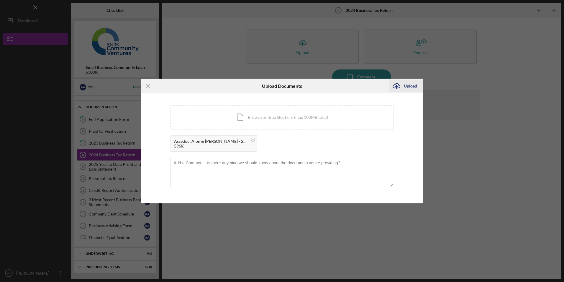
click at [411, 84] on div "Upload" at bounding box center [410, 86] width 13 height 12
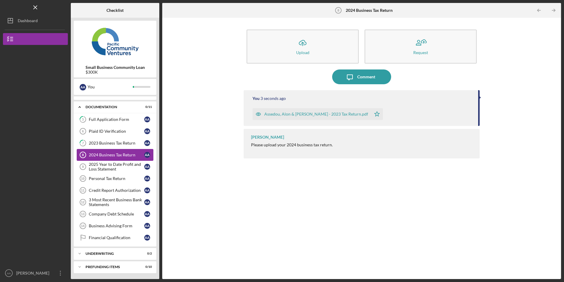
click at [106, 153] on div "2024 Business Tax Return" at bounding box center [116, 154] width 55 height 5
click at [116, 142] on div "2023 Business Tax Return" at bounding box center [116, 142] width 55 height 5
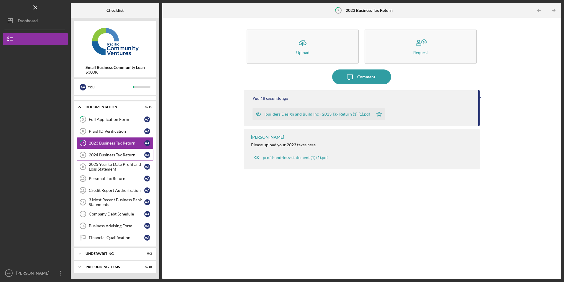
click at [108, 153] on div "2024 Business Tax Return" at bounding box center [116, 154] width 55 height 5
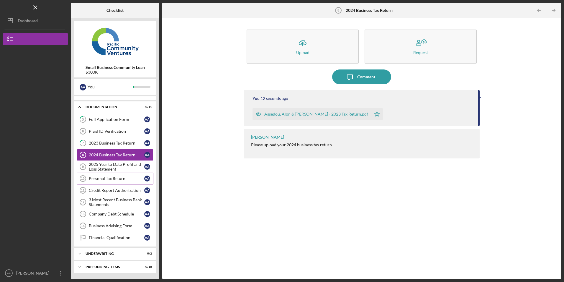
click at [113, 178] on div "Personal Tax Return" at bounding box center [116, 178] width 55 height 5
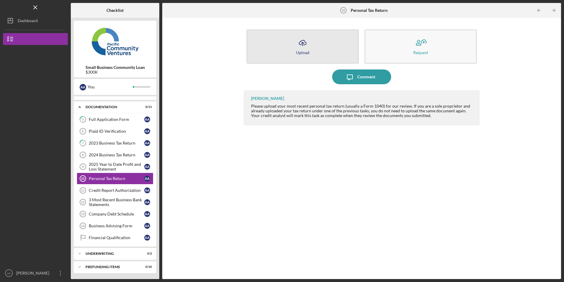
click at [315, 38] on button "Icon/Upload Upload" at bounding box center [303, 47] width 112 height 34
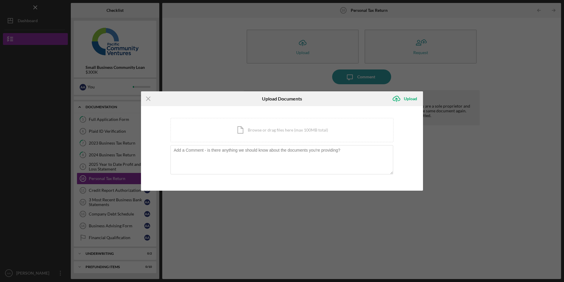
click at [283, 117] on div "You're uploading documents related to Personal Tax Return . Icon/Document Brows…" at bounding box center [282, 148] width 282 height 84
click at [280, 122] on div "Icon/Document Browse or drag files here (max 100MB total) Tap to choose files o…" at bounding box center [282, 130] width 223 height 24
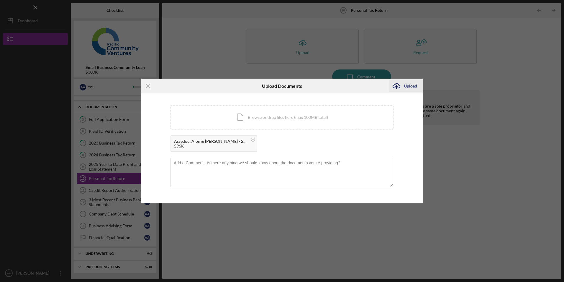
click at [407, 83] on div "Upload" at bounding box center [410, 86] width 13 height 12
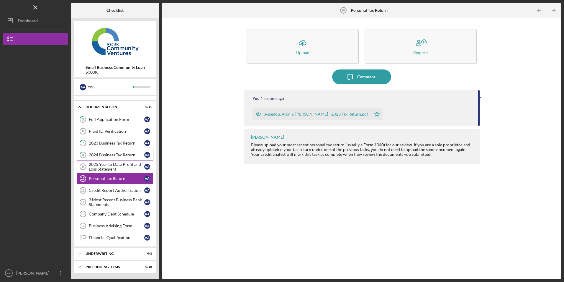
click at [112, 153] on div "2024 Business Tax Return" at bounding box center [116, 154] width 55 height 5
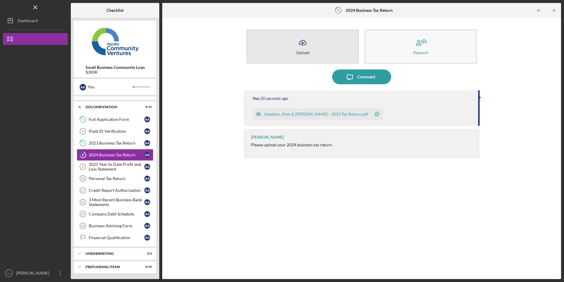
click at [283, 51] on button "Icon/Upload Upload" at bounding box center [303, 47] width 112 height 34
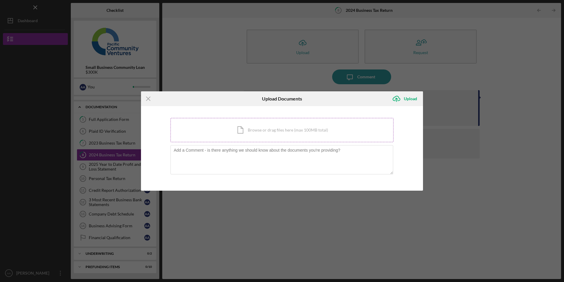
click at [270, 127] on div "Icon/Document Browse or drag files here (max 100MB total) Tap to choose files o…" at bounding box center [282, 130] width 223 height 24
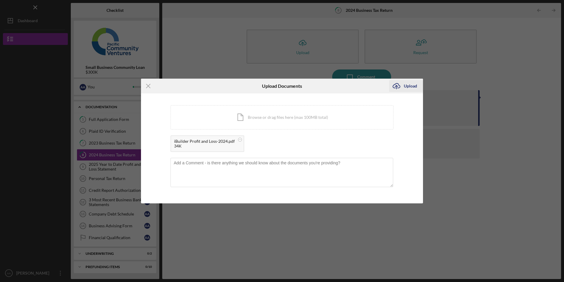
click at [405, 84] on div "Upload" at bounding box center [410, 86] width 13 height 12
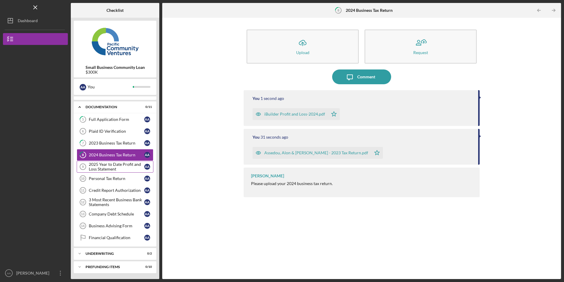
click at [102, 165] on div "2025 Year to Date Profit and Loss Statement" at bounding box center [116, 166] width 55 height 9
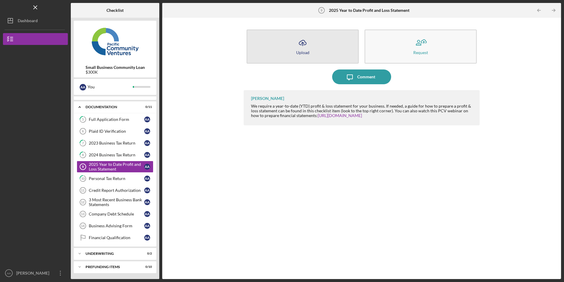
click at [296, 43] on icon "Icon/Upload" at bounding box center [302, 42] width 15 height 15
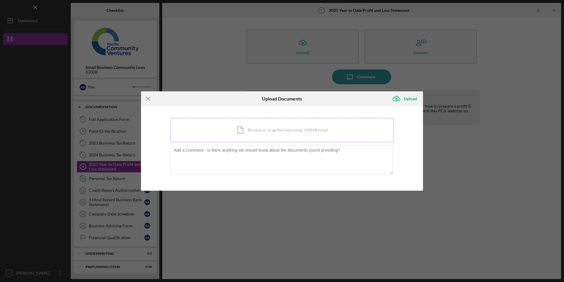
click at [280, 135] on div "Icon/Document Browse or drag files here (max 100MB total) Tap to choose files o…" at bounding box center [282, 130] width 223 height 24
click at [148, 98] on line at bounding box center [148, 99] width 4 height 4
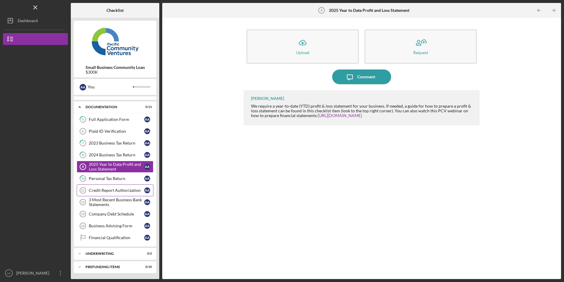
click at [109, 191] on div "Credit Report Authorization" at bounding box center [116, 190] width 55 height 5
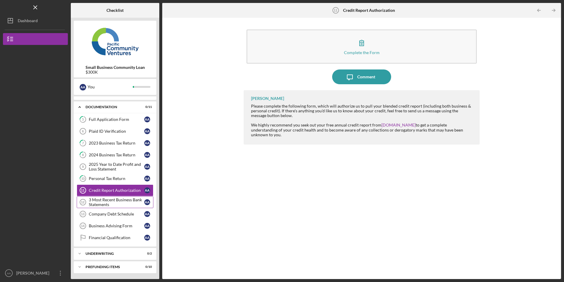
click at [109, 197] on link "3 Most Recent Business Bank Statements 12 3 Most Recent Business Bank Statement…" at bounding box center [115, 202] width 77 height 12
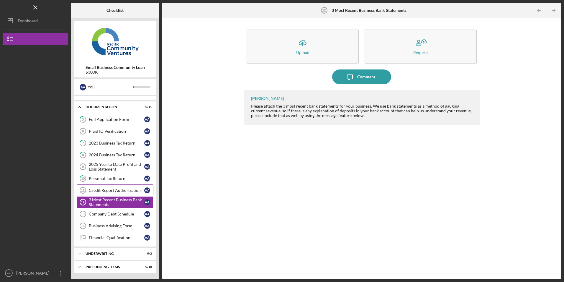
click at [112, 193] on link "Credit Report Authorization 11 Credit Report Authorization A A" at bounding box center [115, 190] width 77 height 12
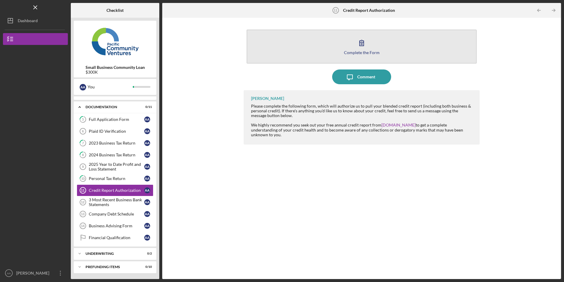
click at [302, 51] on button "Complete the Form Form" at bounding box center [362, 47] width 230 height 34
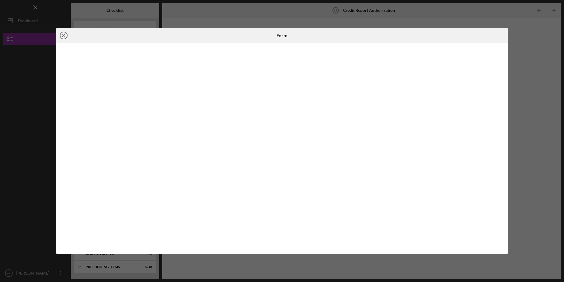
click at [64, 34] on icon "Icon/Close" at bounding box center [63, 35] width 15 height 15
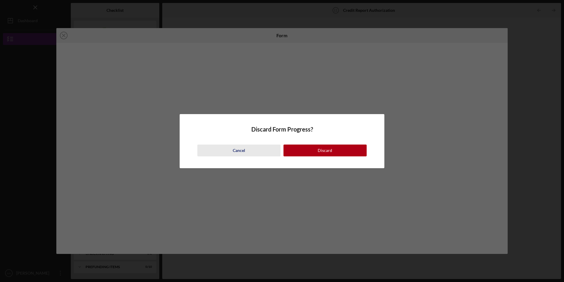
click at [241, 149] on div "Cancel" at bounding box center [239, 150] width 12 height 12
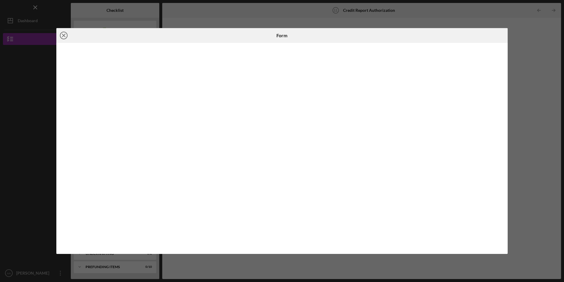
click at [65, 35] on icon "Icon/Close" at bounding box center [63, 35] width 15 height 15
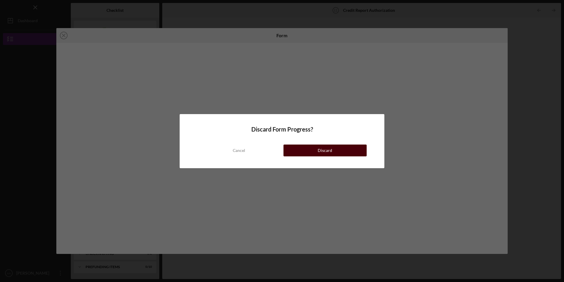
click at [299, 152] on button "Discard" at bounding box center [325, 150] width 83 height 12
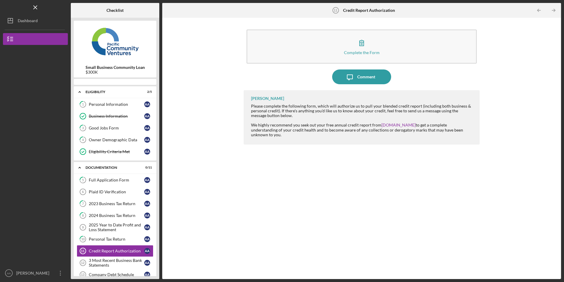
scroll to position [60, 0]
